Goal: Task Accomplishment & Management: Complete application form

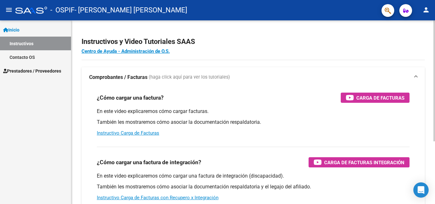
click at [435, 48] on div at bounding box center [434, 80] width 2 height 121
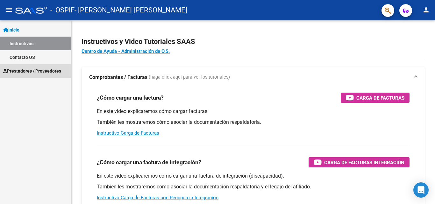
click at [50, 71] on span "Prestadores / Proveedores" at bounding box center [32, 71] width 58 height 7
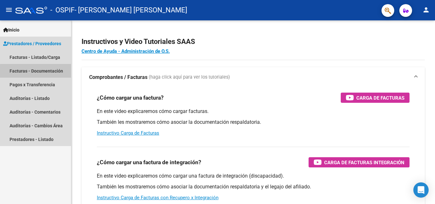
click at [51, 73] on link "Facturas - Documentación" at bounding box center [35, 71] width 71 height 14
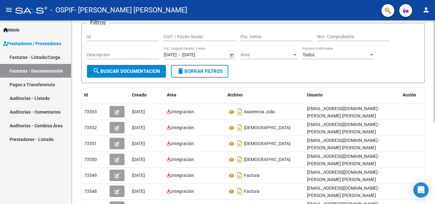
scroll to position [47, 0]
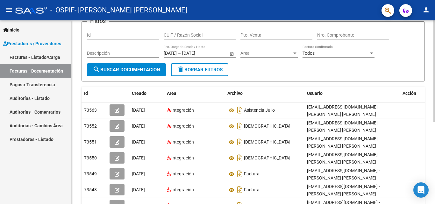
click at [430, 142] on div "PRESTADORES -> Comprobantes - Documentación Respaldatoria cloud_download Export…" at bounding box center [253, 136] width 365 height 327
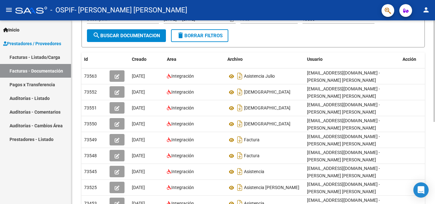
scroll to position [82, 0]
click at [433, 150] on div at bounding box center [434, 118] width 2 height 102
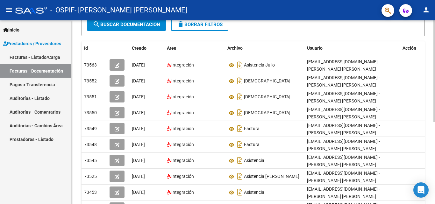
click at [435, 157] on div at bounding box center [434, 124] width 2 height 102
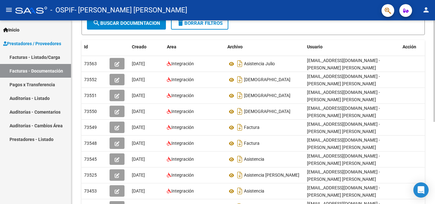
scroll to position [0, 0]
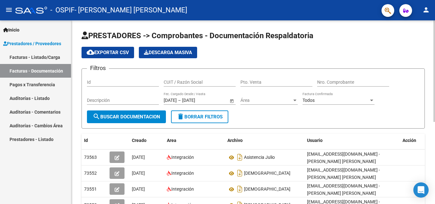
click at [434, 43] on div at bounding box center [434, 112] width 2 height 184
click at [434, 43] on div at bounding box center [434, 71] width 2 height 102
click at [143, 85] on div "Id" at bounding box center [123, 80] width 72 height 13
click at [145, 95] on div "Descripción" at bounding box center [123, 98] width 72 height 13
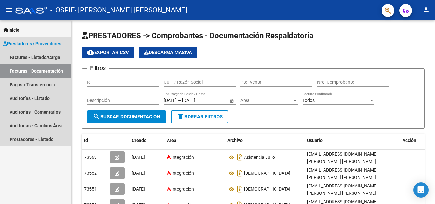
click at [45, 72] on link "Facturas - Documentación" at bounding box center [35, 71] width 71 height 14
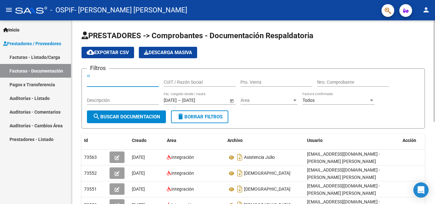
click at [113, 82] on input "Id" at bounding box center [123, 82] width 72 height 5
click at [171, 80] on input "CUIT / Razón Social" at bounding box center [200, 82] width 72 height 5
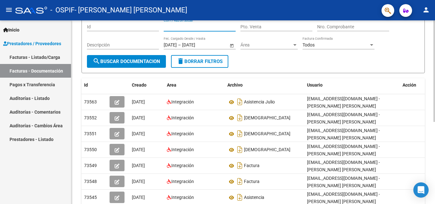
click at [430, 83] on div "PRESTADORES -> Comprobantes - Documentación Respaldatoria cloud_download Export…" at bounding box center [253, 128] width 365 height 327
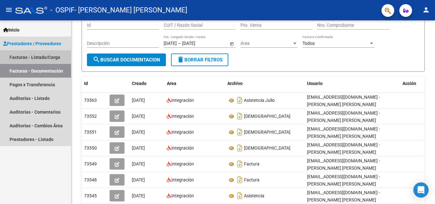
click at [31, 56] on link "Facturas - Listado/Carga" at bounding box center [35, 57] width 71 height 14
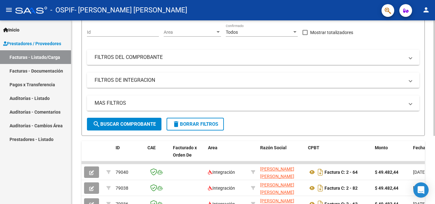
scroll to position [57, 0]
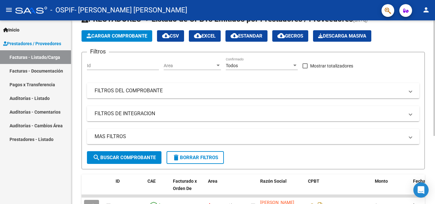
click at [435, 80] on div at bounding box center [434, 94] width 2 height 116
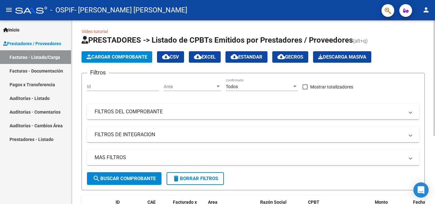
click at [435, 67] on div at bounding box center [434, 80] width 2 height 116
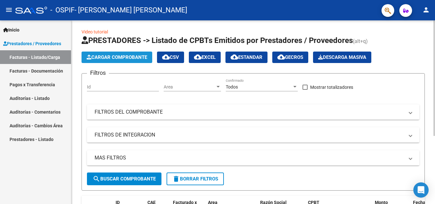
click at [140, 61] on button "Cargar Comprobante" at bounding box center [117, 57] width 71 height 11
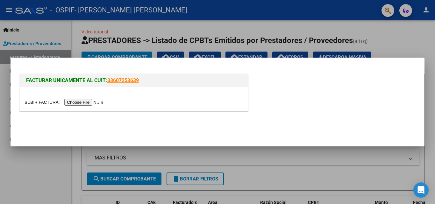
click at [406, 38] on div at bounding box center [217, 102] width 435 height 204
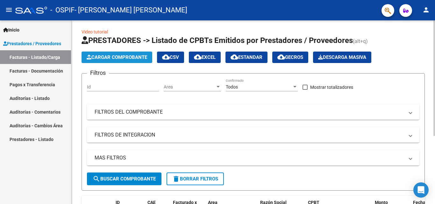
click at [138, 59] on span "Cargar Comprobante" at bounding box center [117, 57] width 61 height 6
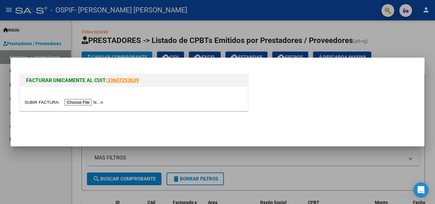
click at [99, 103] on input "file" at bounding box center [65, 102] width 81 height 7
click at [97, 102] on input "file" at bounding box center [65, 102] width 81 height 7
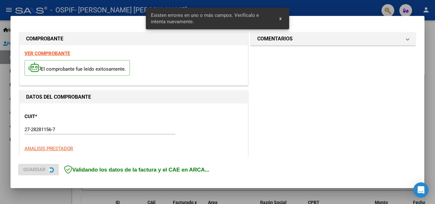
scroll to position [144, 0]
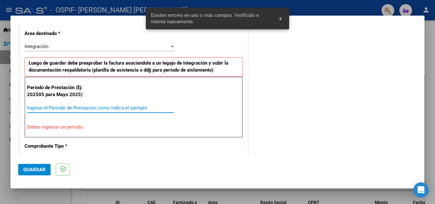
click at [81, 108] on input "Ingrese el Período de Prestación como indica el ejemplo" at bounding box center [100, 108] width 147 height 6
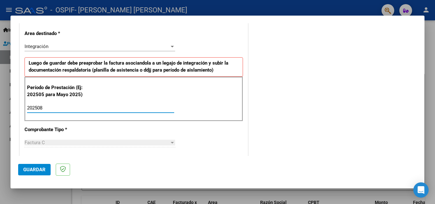
type input "202508"
click at [71, 145] on div "Factura C" at bounding box center [97, 143] width 145 height 6
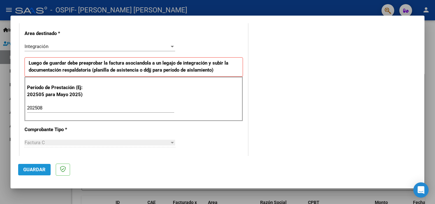
click at [41, 169] on span "Guardar" at bounding box center [34, 170] width 22 height 6
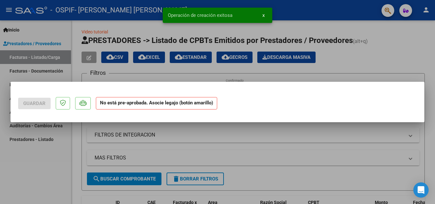
scroll to position [0, 0]
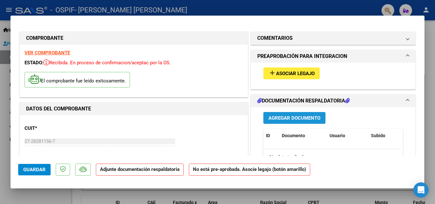
click at [309, 116] on span "Agregar Documento" at bounding box center [294, 118] width 52 height 6
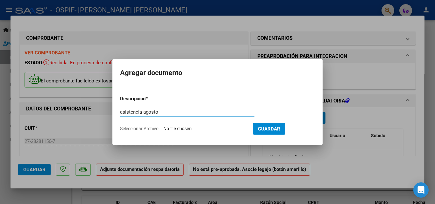
type input "asistencia agosto"
click at [197, 128] on input "Seleccionar Archivo" at bounding box center [205, 129] width 84 height 6
type input "C:\fakepath\agosto - [PERSON_NAME]pdf"
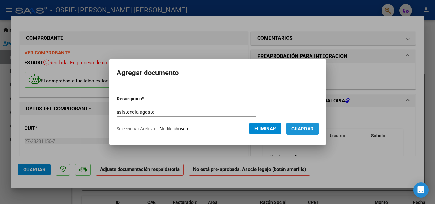
click at [304, 126] on span "Guardar" at bounding box center [302, 129] width 22 height 6
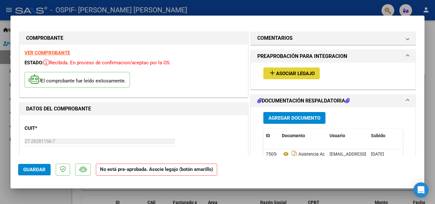
click at [291, 74] on span "Asociar Legajo" at bounding box center [295, 74] width 39 height 6
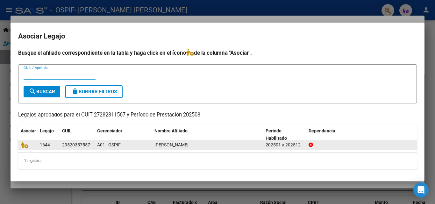
click at [154, 145] on datatable-body-cell "[PERSON_NAME]" at bounding box center [207, 145] width 111 height 10
click at [71, 148] on div "20520357557" at bounding box center [76, 144] width 28 height 7
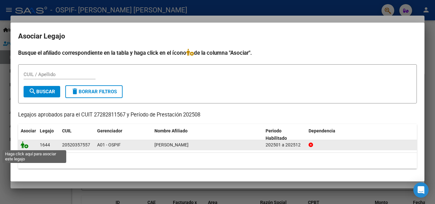
click at [24, 146] on icon at bounding box center [25, 144] width 8 height 7
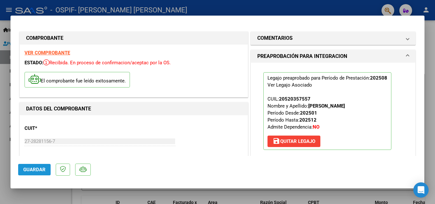
click at [35, 170] on span "Guardar" at bounding box center [34, 170] width 22 height 6
click at [430, 35] on div at bounding box center [217, 102] width 435 height 204
